Goal: Check status: Check status

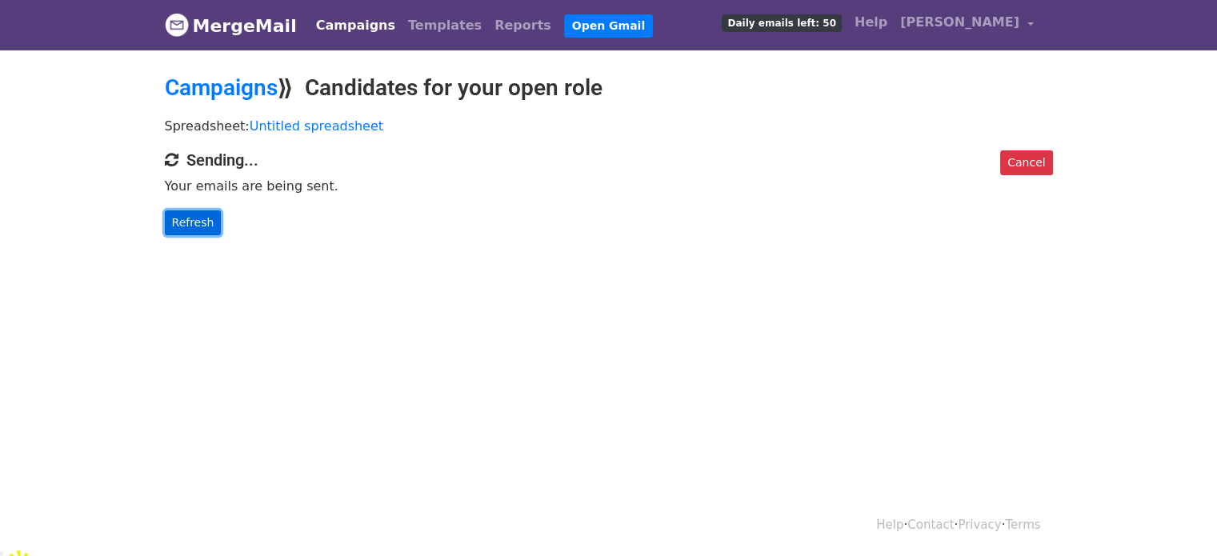
click at [189, 217] on link "Refresh" at bounding box center [193, 222] width 57 height 25
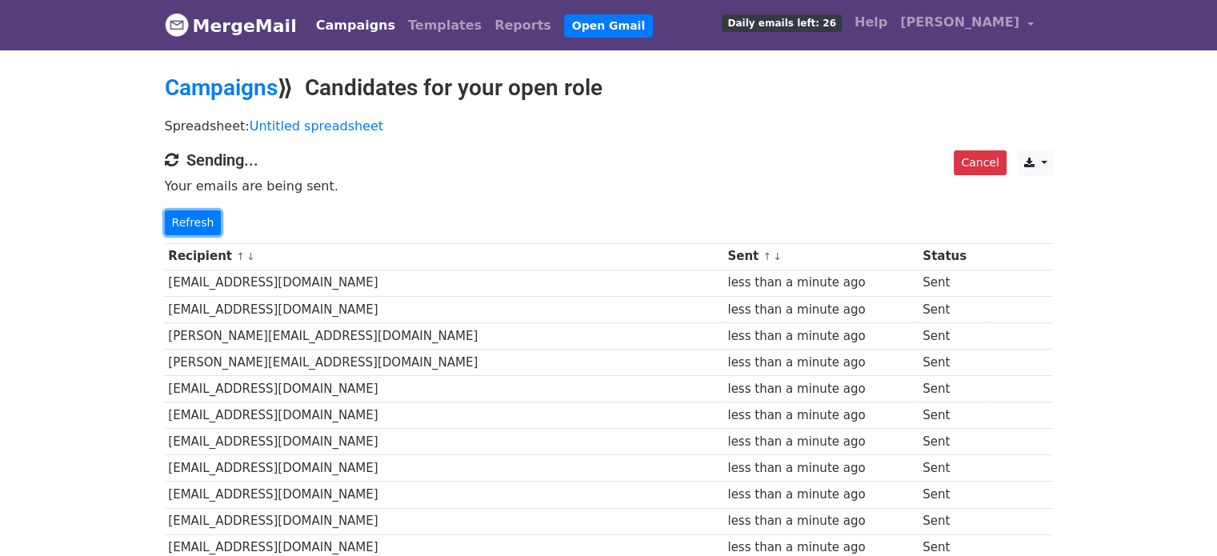
click at [189, 217] on link "Refresh" at bounding box center [193, 222] width 57 height 25
click at [205, 218] on link "Refresh" at bounding box center [193, 222] width 57 height 25
click at [192, 222] on link "Refresh" at bounding box center [193, 222] width 57 height 25
